Goal: Information Seeking & Learning: Learn about a topic

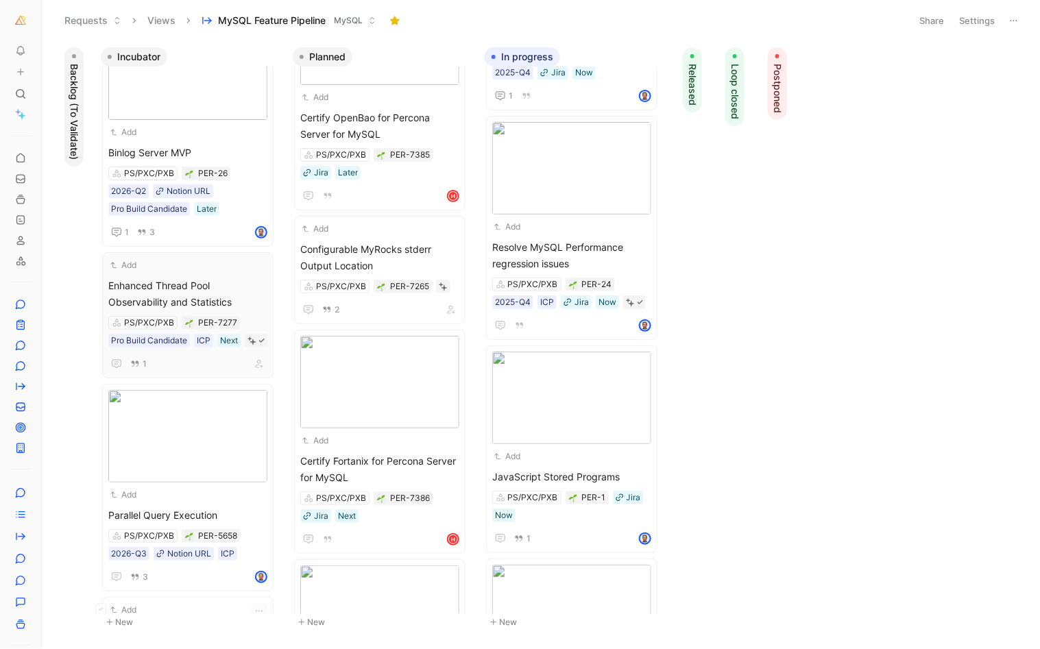
scroll to position [48, 0]
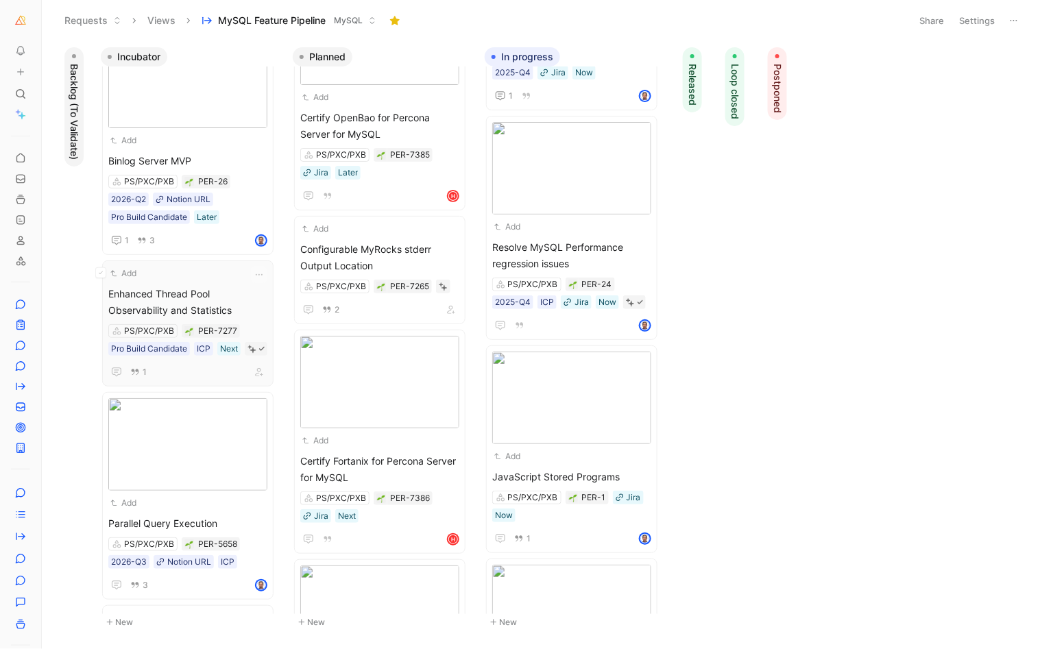
click at [186, 271] on div "Add" at bounding box center [178, 274] width 141 height 14
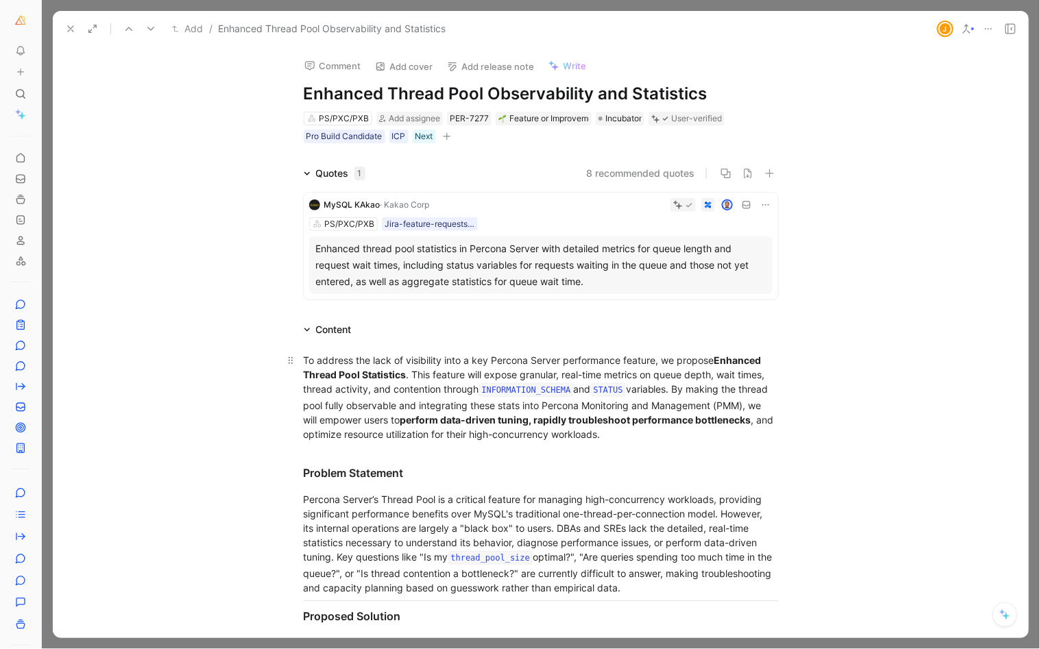
click at [377, 390] on div "To address the lack of visibility into a key Percona Server performance feature…" at bounding box center [541, 397] width 474 height 88
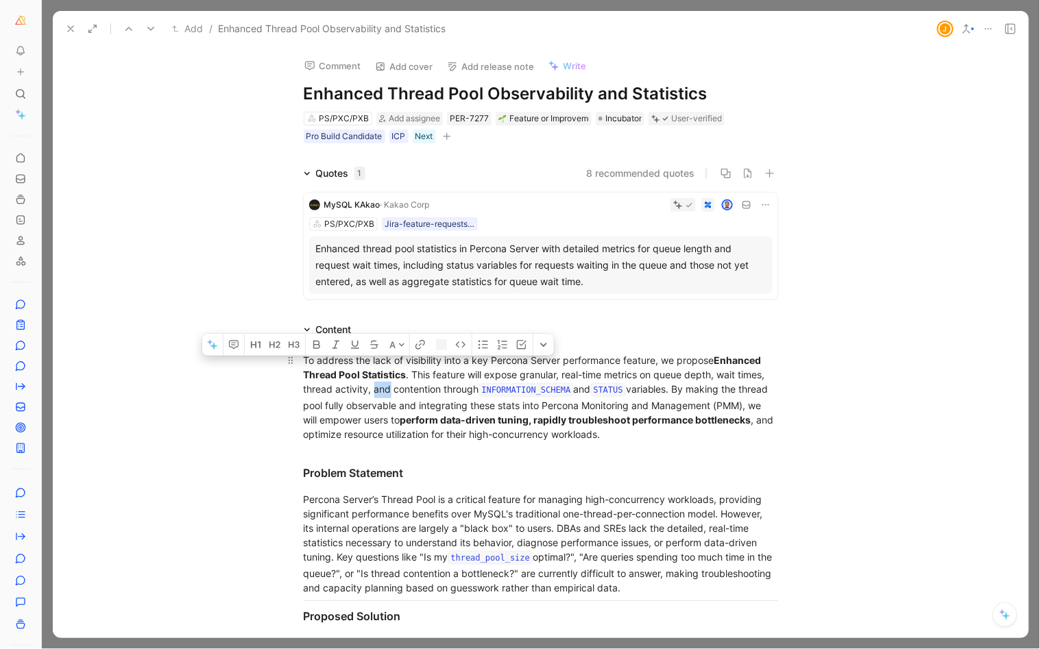
click at [377, 390] on div "To address the lack of visibility into a key Percona Server performance feature…" at bounding box center [541, 397] width 474 height 88
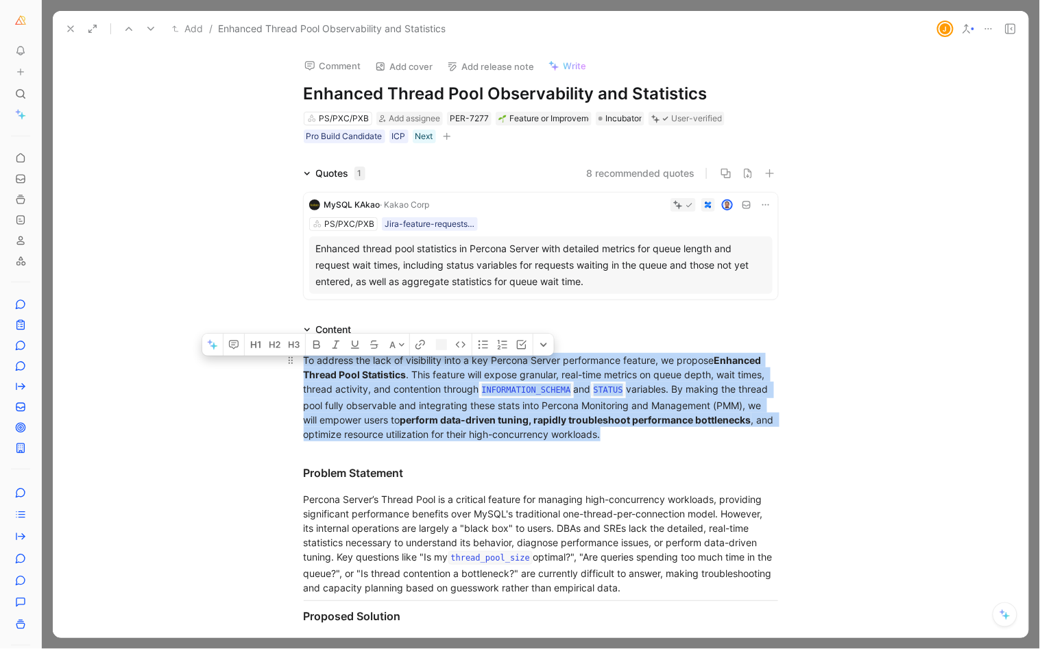
click at [377, 390] on div "To address the lack of visibility into a key Percona Server performance feature…" at bounding box center [541, 397] width 474 height 88
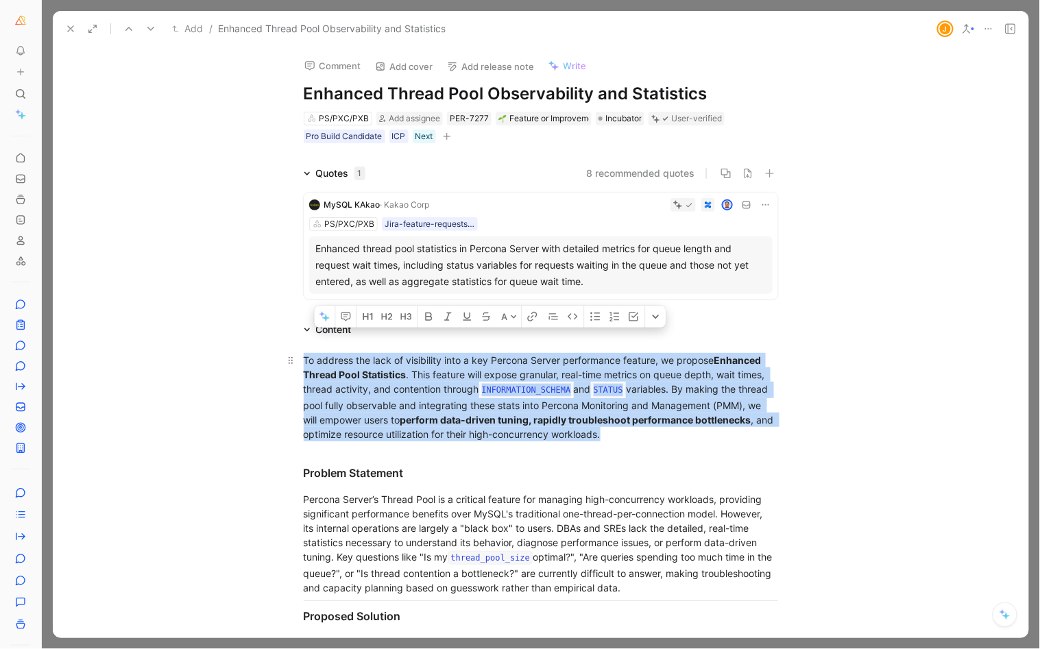
copy div "To address the lack of visibility into a key Percona Server performance feature…"
click at [66, 25] on icon at bounding box center [70, 28] width 11 height 11
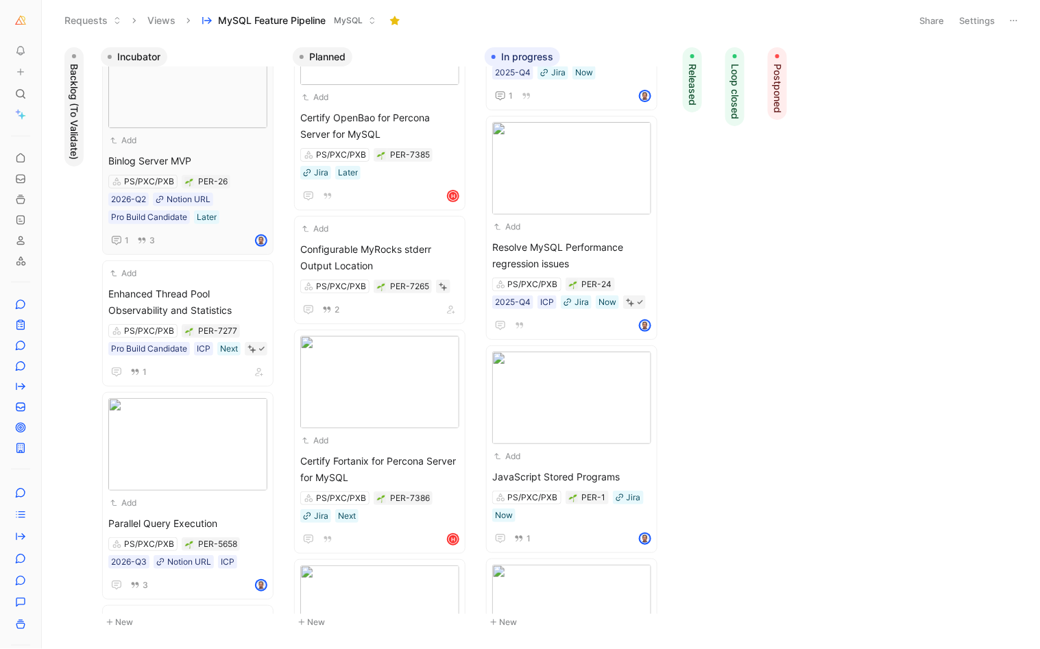
click at [190, 153] on span "Binlog Server MVP" at bounding box center [187, 161] width 159 height 16
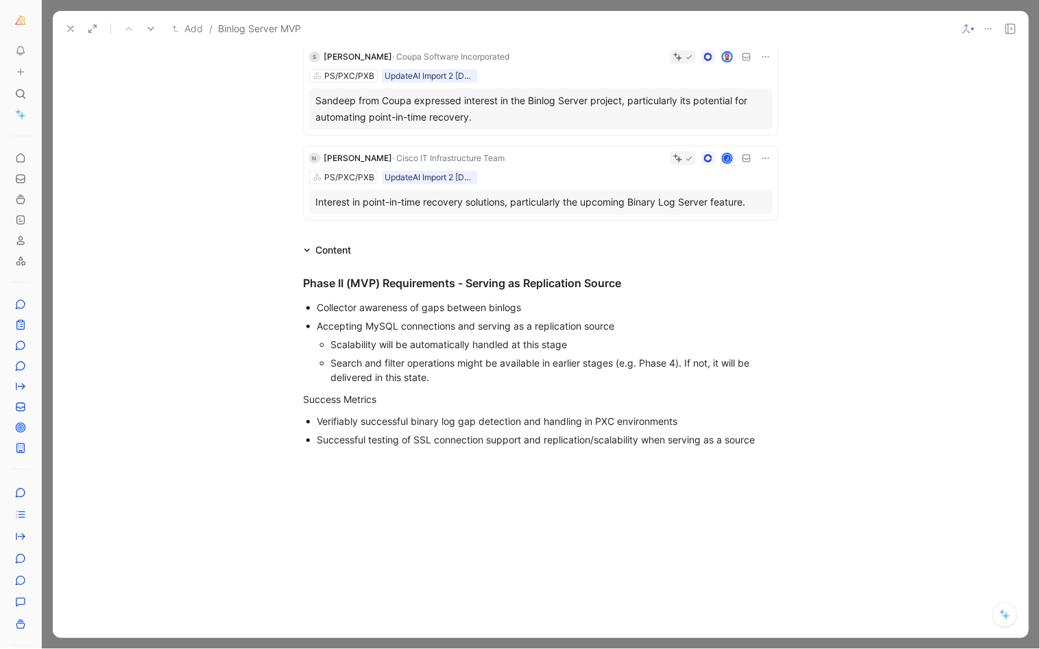
scroll to position [445, 0]
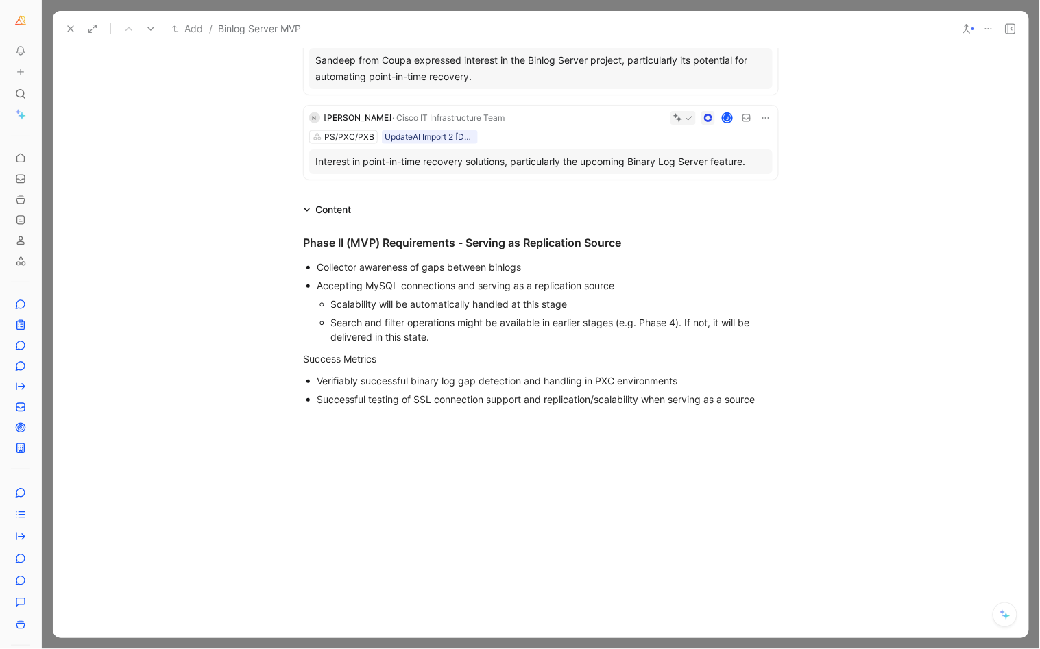
click at [65, 25] on icon at bounding box center [70, 28] width 11 height 11
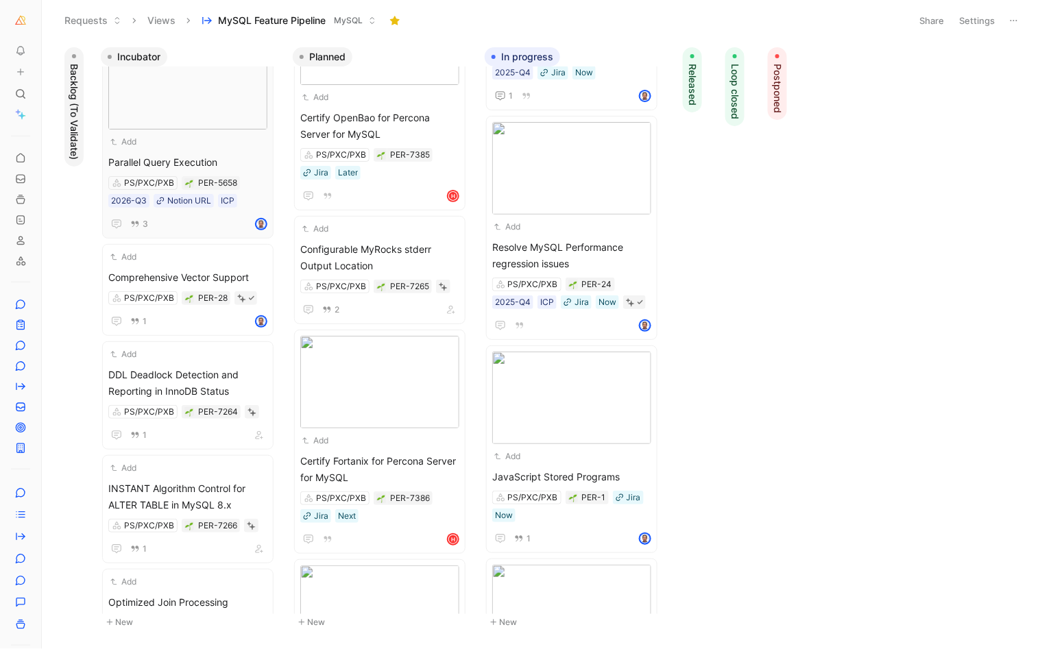
scroll to position [426, 0]
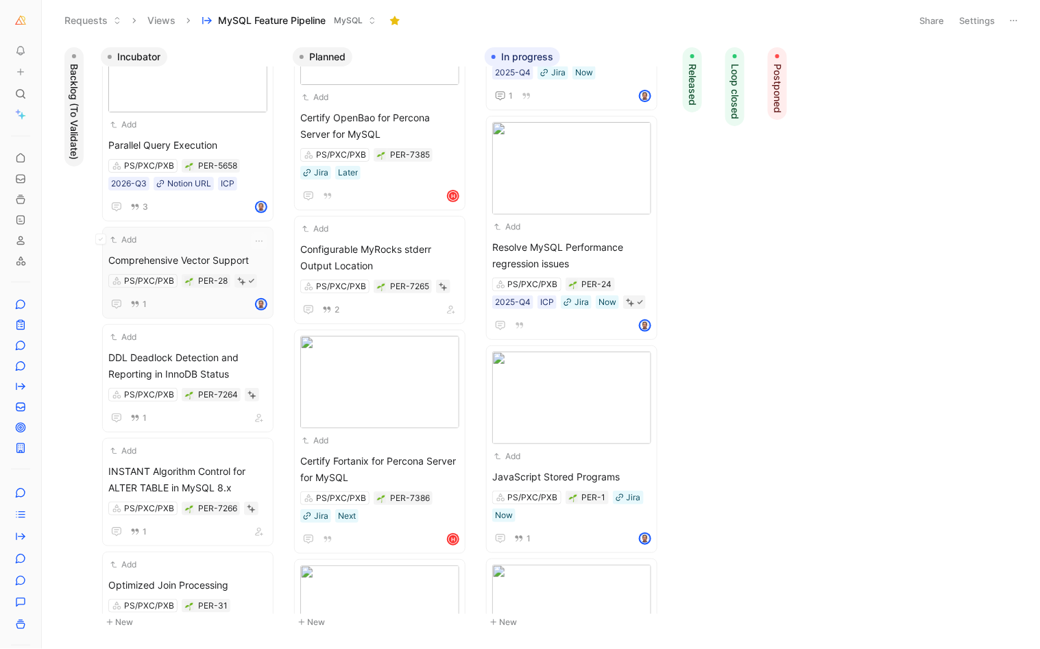
click at [195, 265] on div "Add Comprehensive Vector Support PS/PXC/PXB PER-28 1" at bounding box center [187, 273] width 159 height 80
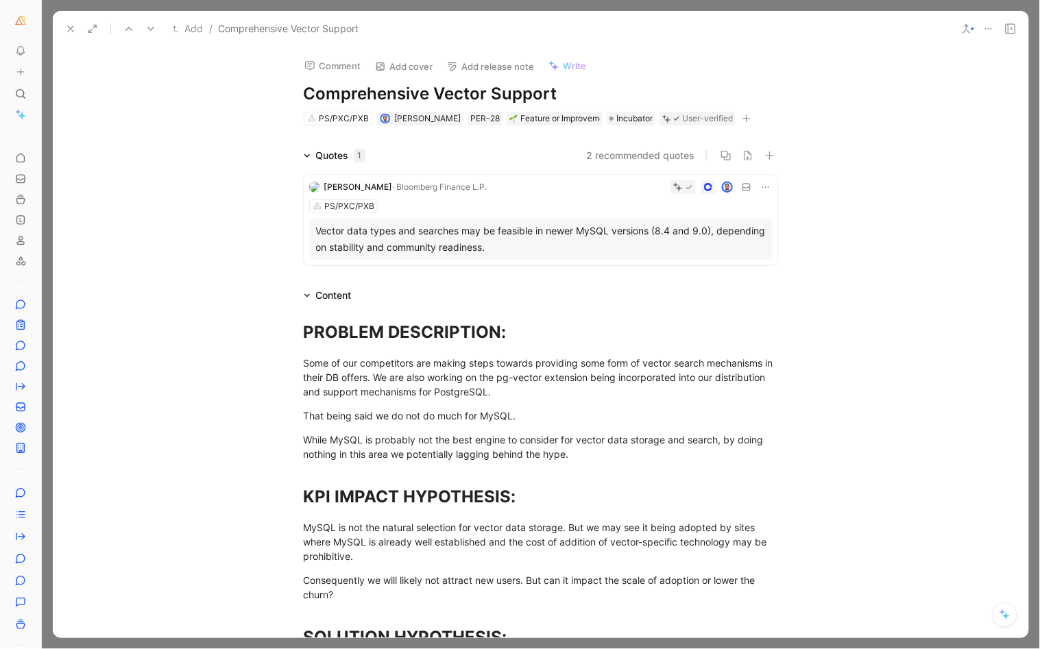
click at [391, 95] on h1 "Comprehensive Vector Support" at bounding box center [541, 94] width 474 height 22
copy h1 "Comprehensive Vector Support"
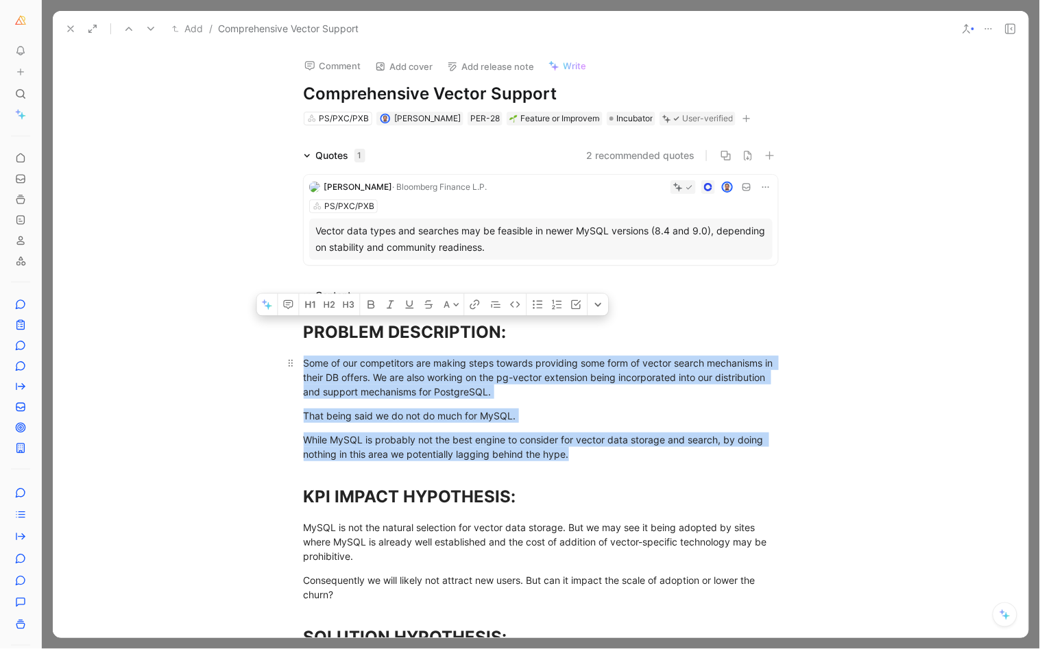
drag, startPoint x: 574, startPoint y: 454, endPoint x: 295, endPoint y: 361, distance: 293.9
copy div "Some of our competitors are making steps towards providing some form of vector …"
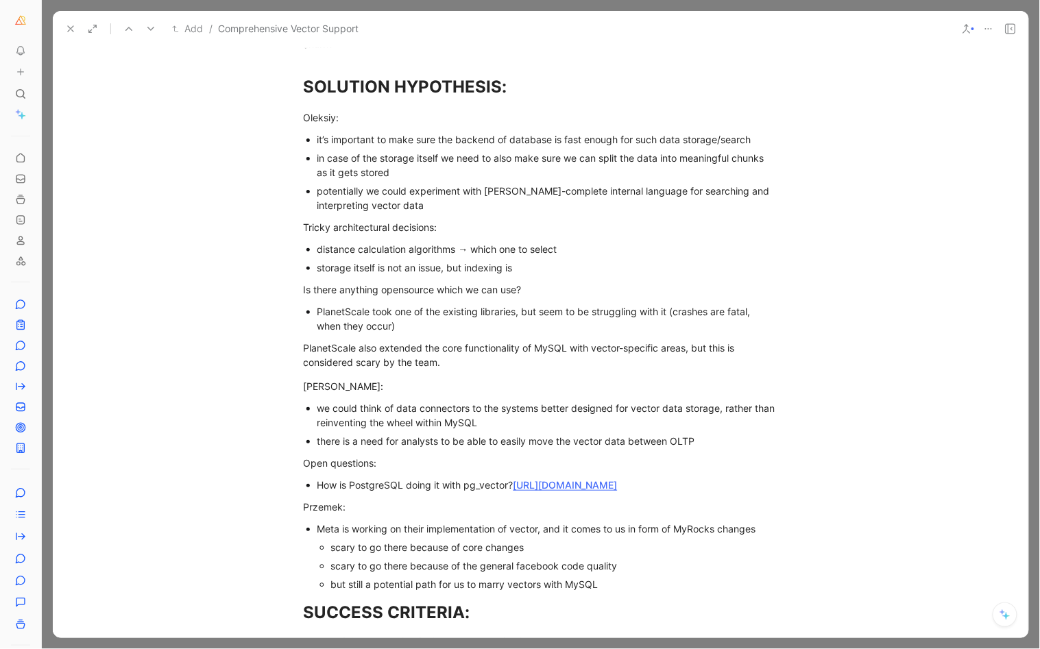
scroll to position [537, 0]
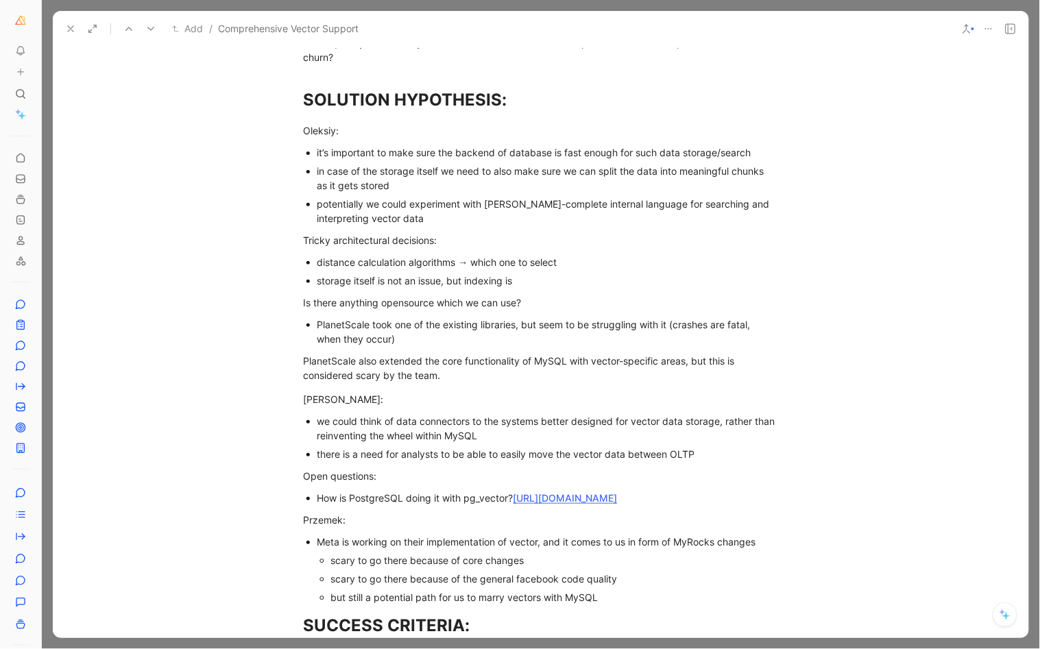
click at [71, 26] on icon at bounding box center [70, 28] width 11 height 11
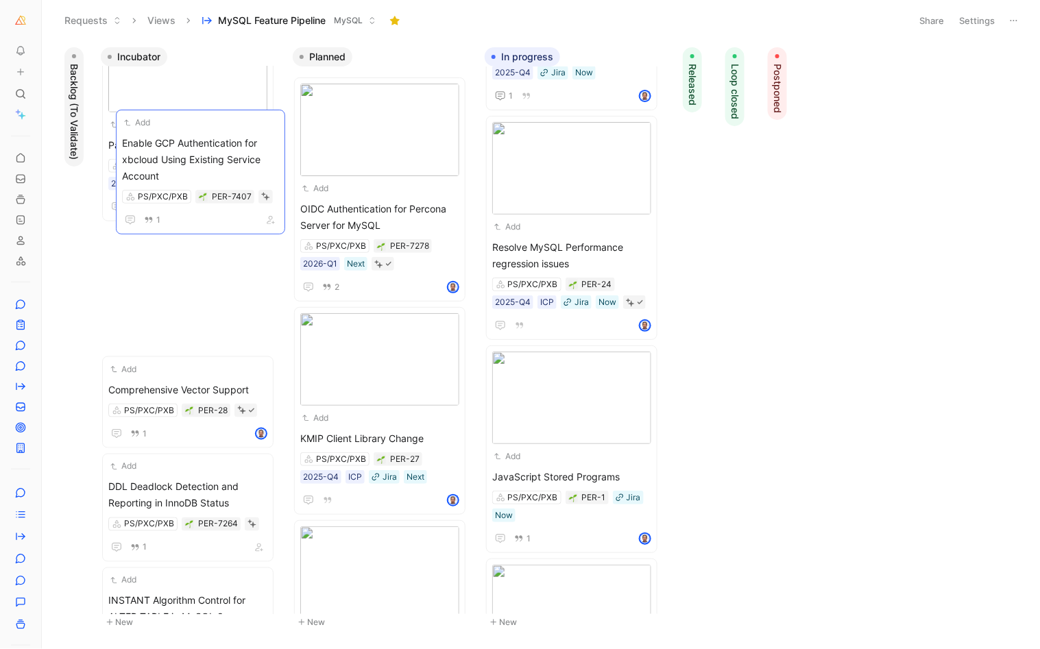
drag, startPoint x: 382, startPoint y: 106, endPoint x: 204, endPoint y: 139, distance: 181.2
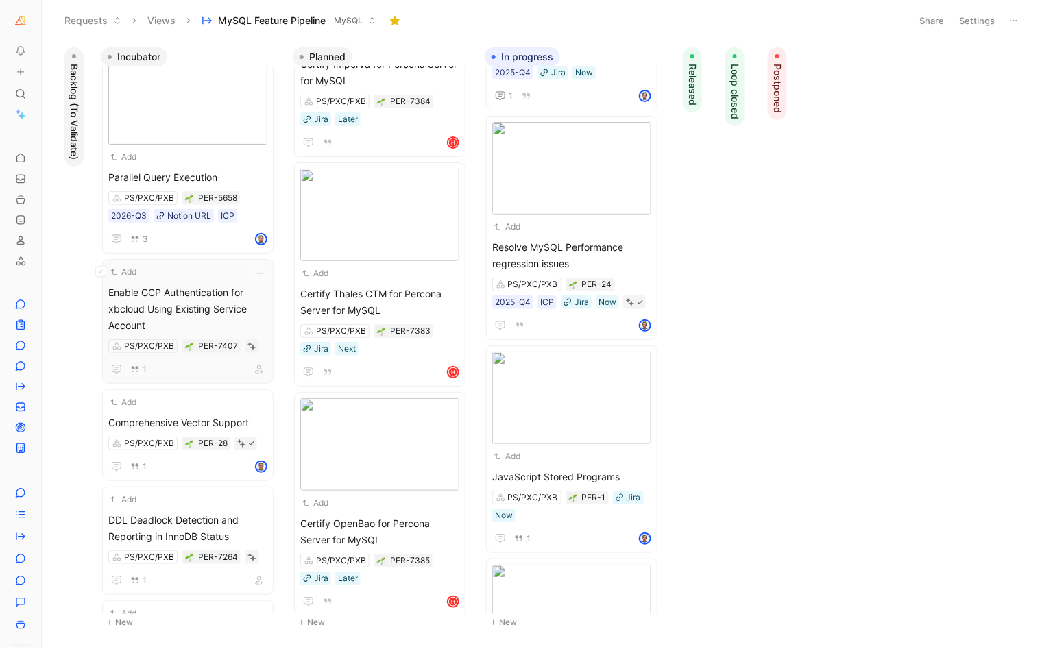
scroll to position [329, 0]
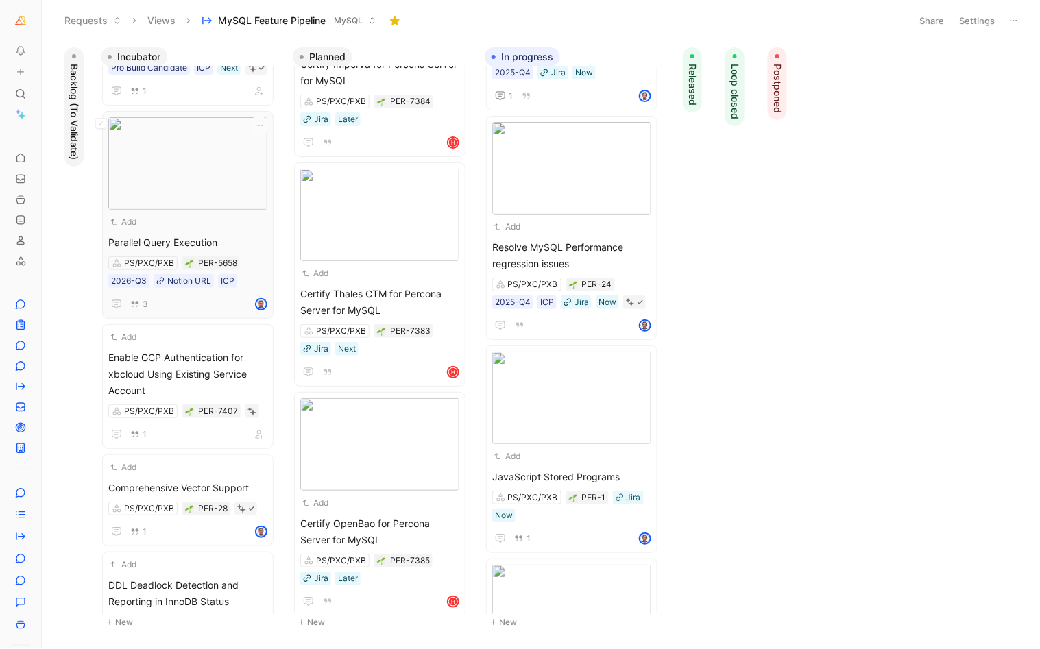
click at [179, 229] on div "Add" at bounding box center [178, 222] width 141 height 14
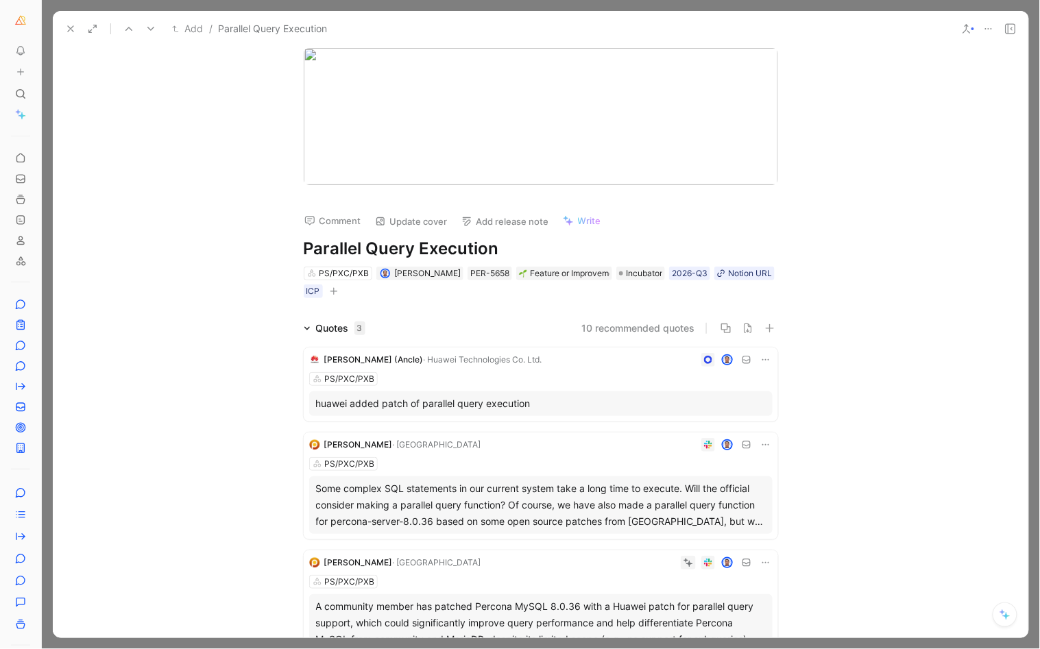
click at [407, 248] on h1 "Parallel Query Execution" at bounding box center [541, 249] width 474 height 22
copy h1 "Parallel Query Execution"
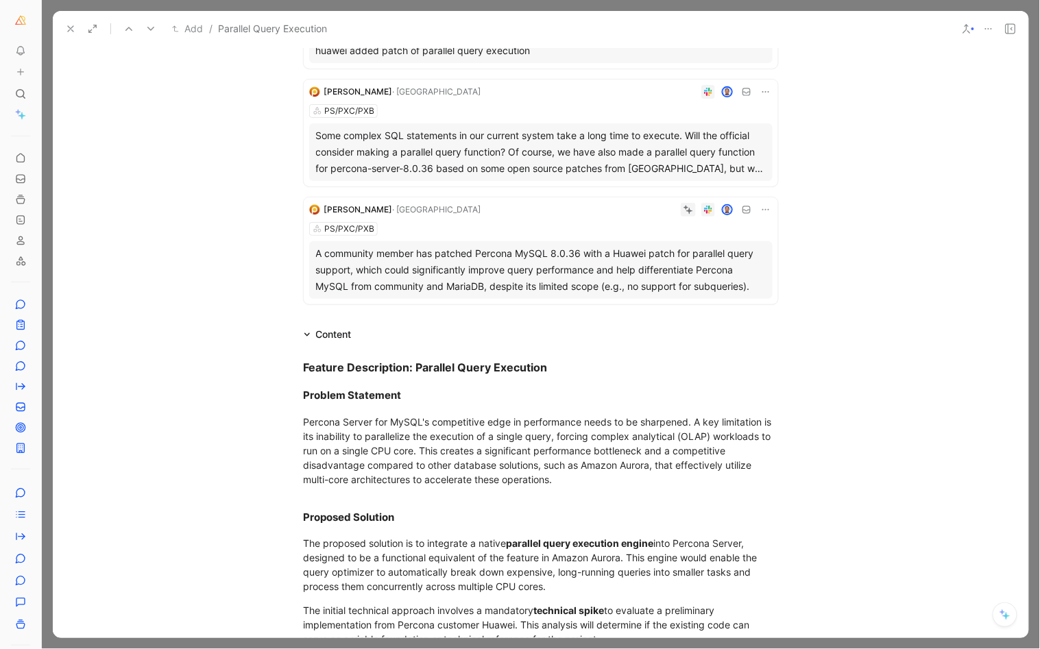
scroll to position [531, 0]
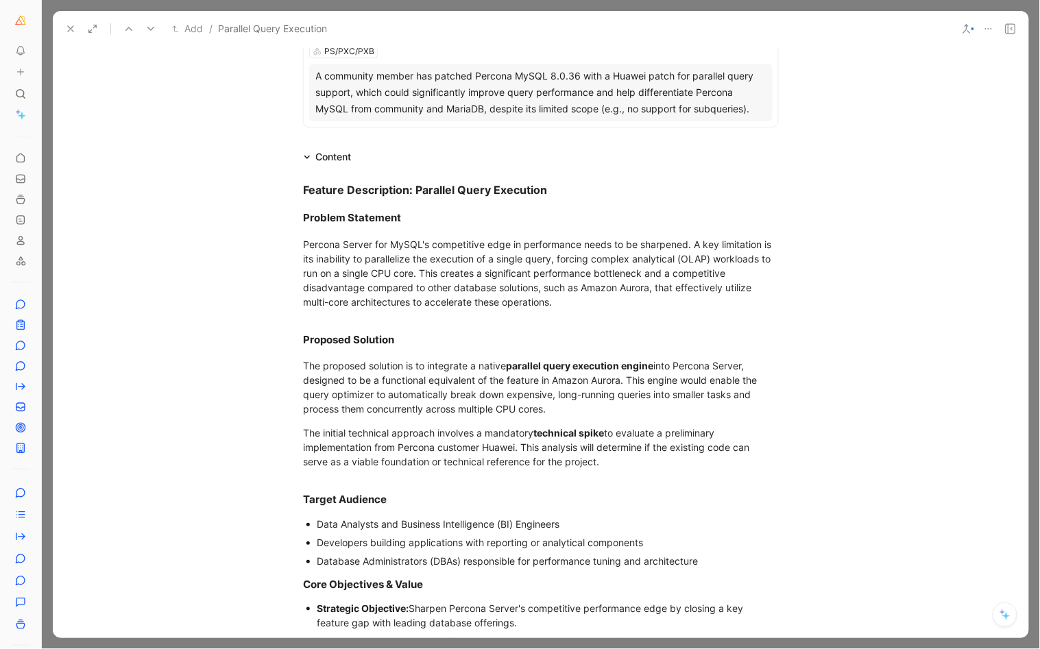
click at [397, 259] on div "Percona Server for MySQL's competitive edge in performance needs to be sharpene…" at bounding box center [541, 273] width 474 height 72
copy div "Percona Server for MySQL's competitive edge in performance needs to be sharpene…"
click at [374, 254] on div "Percona Server for MySQL's competitive edge in performance needs to be sharpene…" at bounding box center [541, 273] width 474 height 72
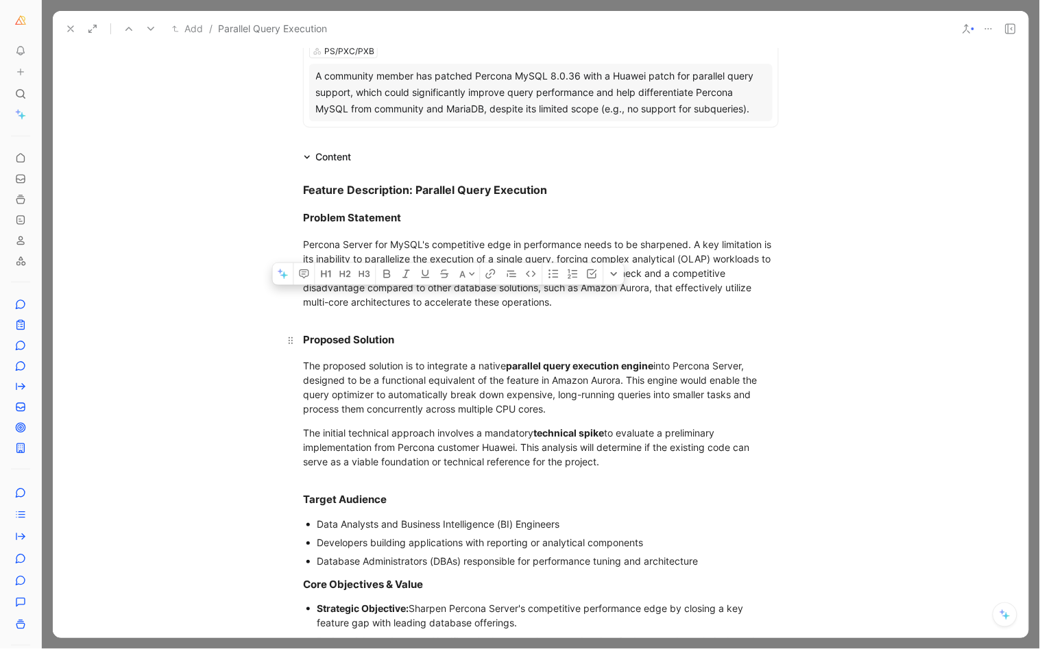
drag, startPoint x: 642, startPoint y: 445, endPoint x: 290, endPoint y: 334, distance: 369.2
click at [290, 334] on div "Feature Description: Parallel Query Execution Problem Statement Percona Server …" at bounding box center [540, 598] width 975 height 866
copy div "Proposed Solution The proposed solution is to integrate a native parallel query…"
click at [69, 28] on icon at bounding box center [70, 28] width 11 height 11
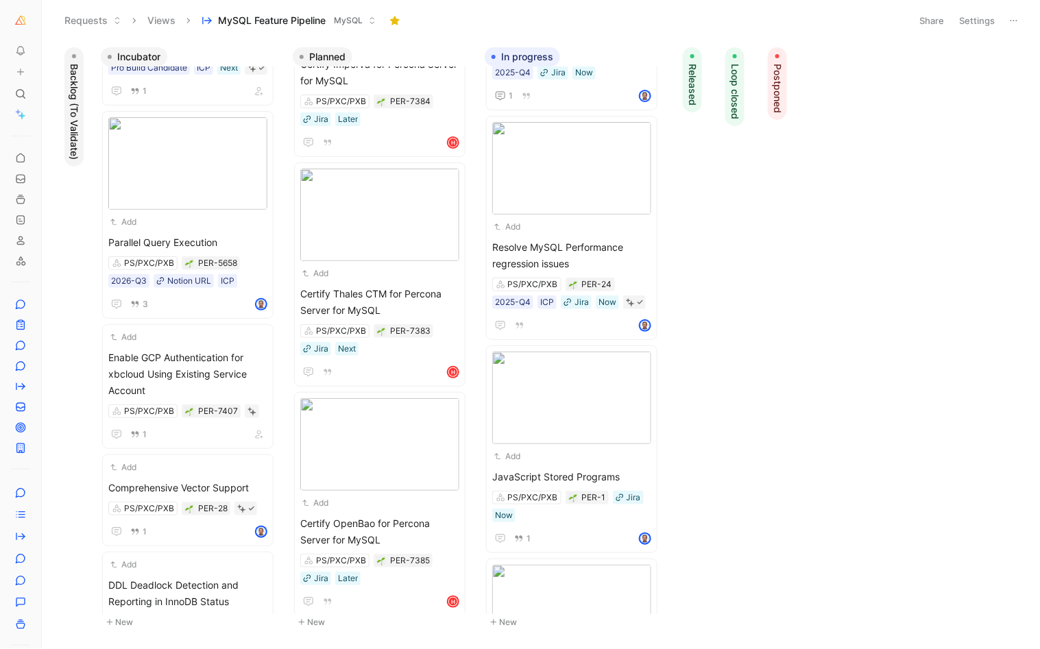
click at [69, 28] on button "Requests" at bounding box center [92, 20] width 69 height 21
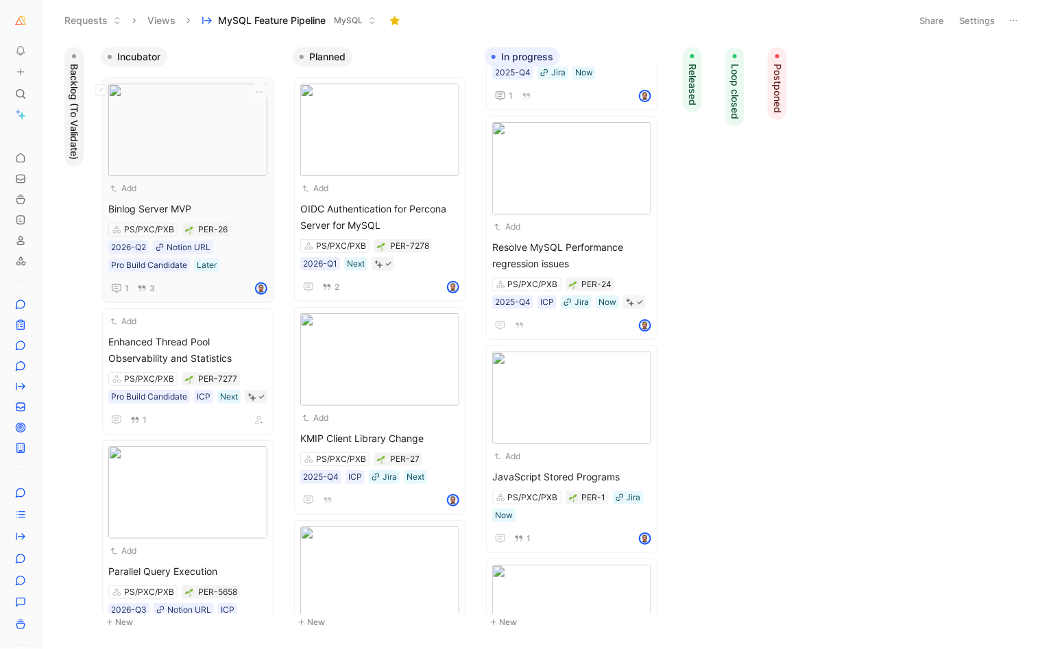
click at [175, 207] on span "Binlog Server MVP" at bounding box center [187, 209] width 159 height 16
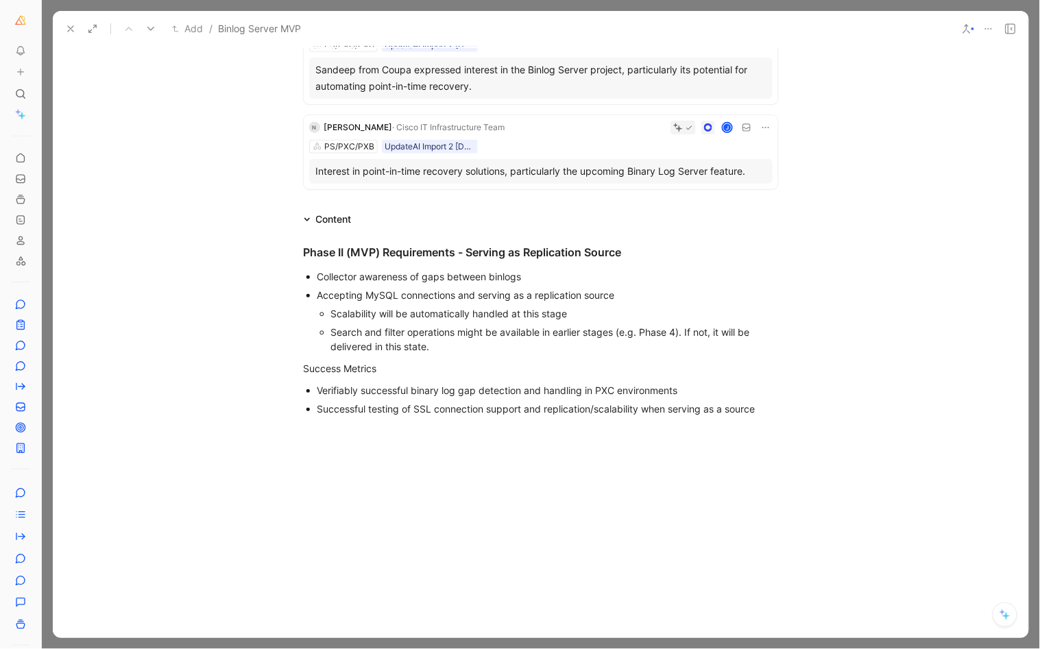
scroll to position [409, 0]
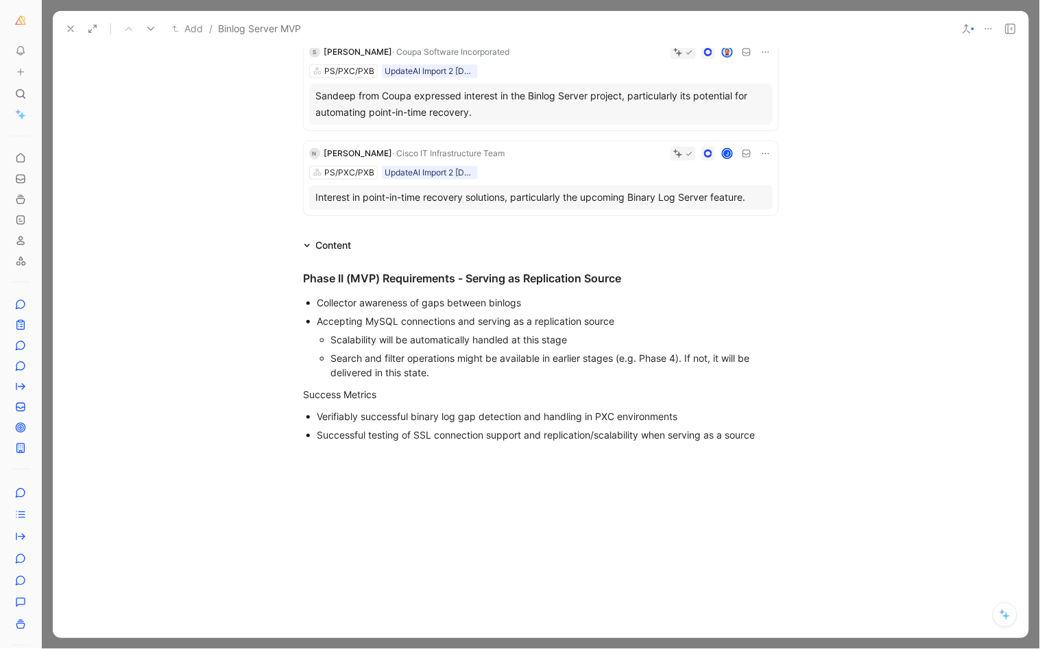
click at [374, 295] on div "Collector awareness of gaps between binlogs" at bounding box center [547, 302] width 461 height 14
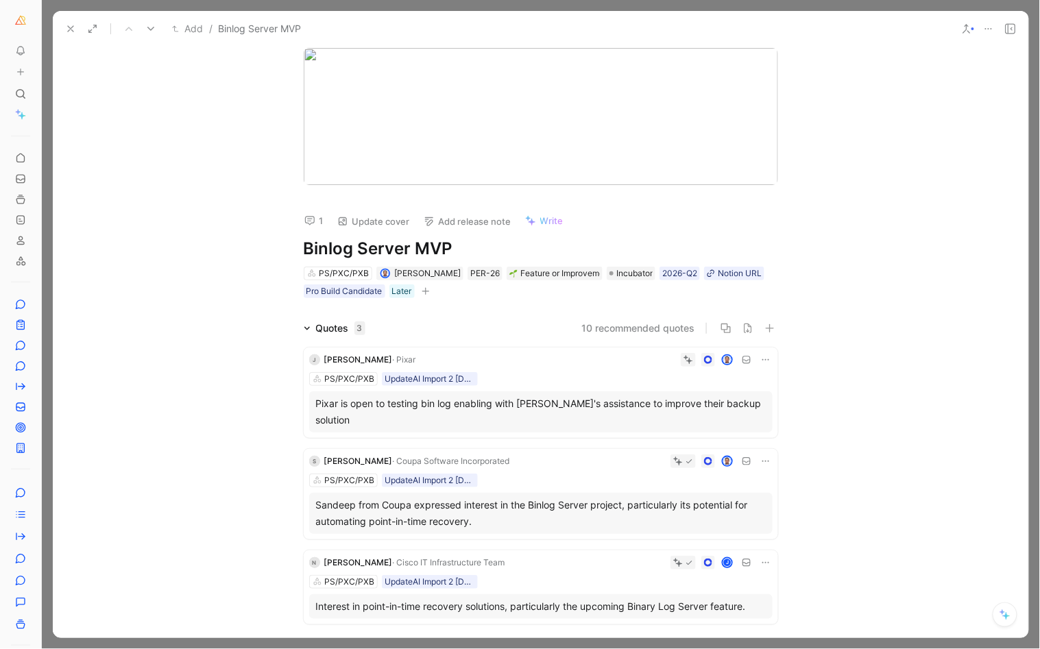
scroll to position [0, 0]
click at [69, 27] on use at bounding box center [70, 28] width 5 height 5
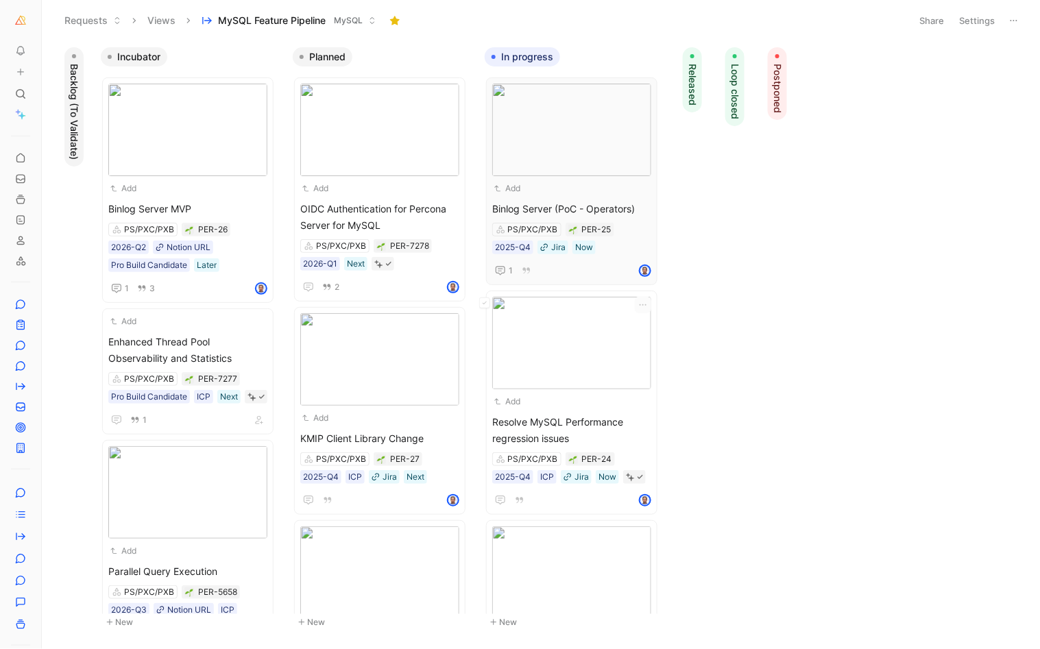
click at [568, 195] on div "Add Binlog Server (PoC - Operators) PS/PXC/PXB PER-25 2025-Q4 Jira Now 1" at bounding box center [571, 181] width 159 height 195
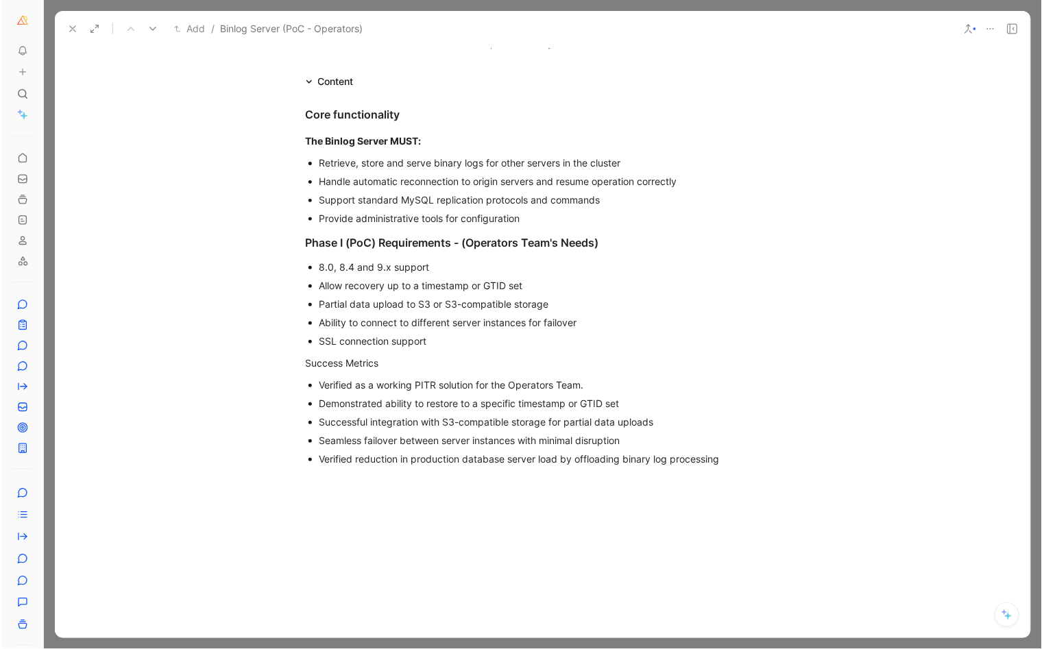
scroll to position [480, 0]
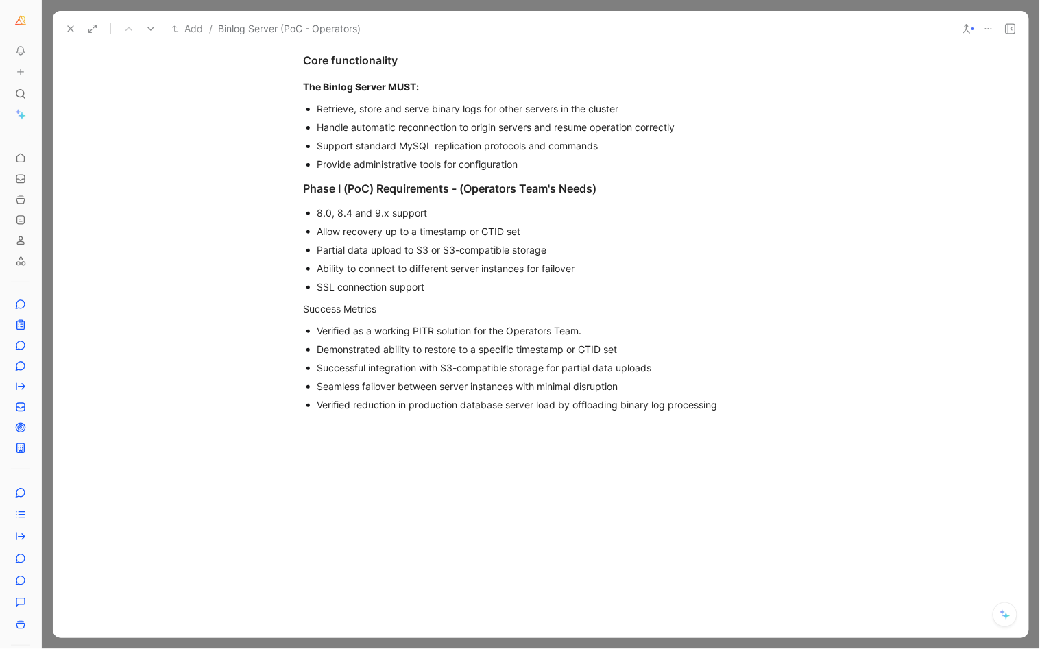
click at [66, 26] on icon at bounding box center [70, 28] width 11 height 11
